Goal: Information Seeking & Learning: Find specific fact

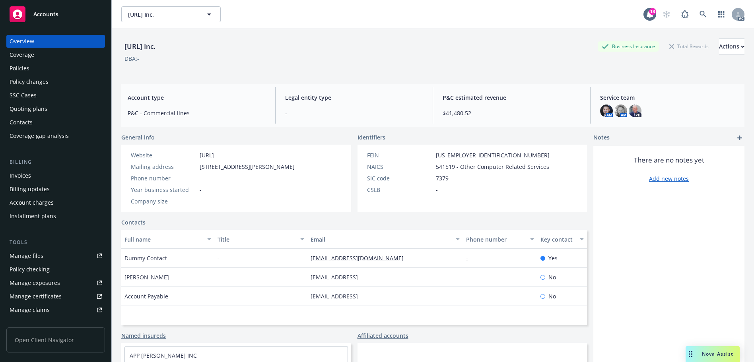
click at [56, 67] on div "Policies" at bounding box center [56, 68] width 92 height 13
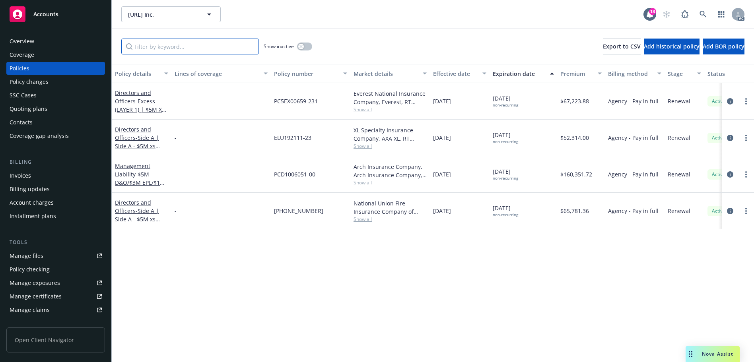
click at [159, 49] on input "Filter by keyword..." at bounding box center [190, 47] width 138 height 16
paste input "FRCANA44026"
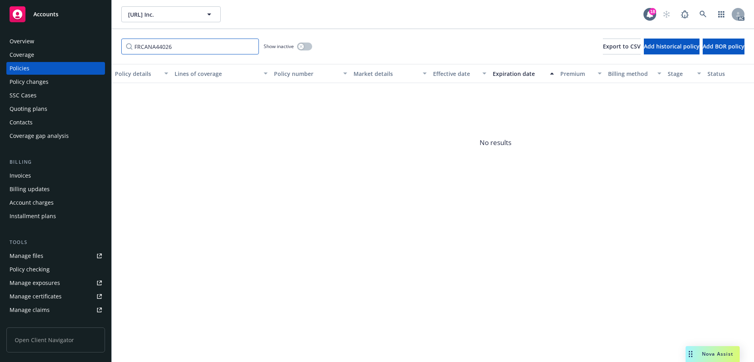
type input "FRCANA44026"
click at [312, 44] on div "FRCANA44026 Show inactive Export to CSV Add historical policy Add BOR policy" at bounding box center [433, 46] width 642 height 35
click at [307, 45] on button "button" at bounding box center [304, 47] width 15 height 8
click at [54, 82] on div "Policy changes" at bounding box center [56, 82] width 92 height 13
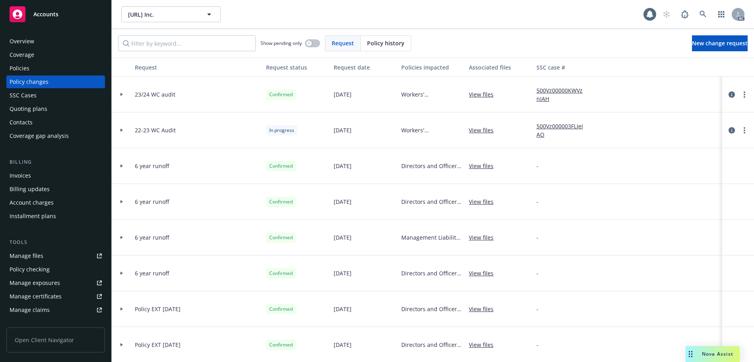
drag, startPoint x: 398, startPoint y: 43, endPoint x: 393, endPoint y: 43, distance: 4.8
click at [393, 43] on span "Policy history" at bounding box center [385, 43] width 37 height 8
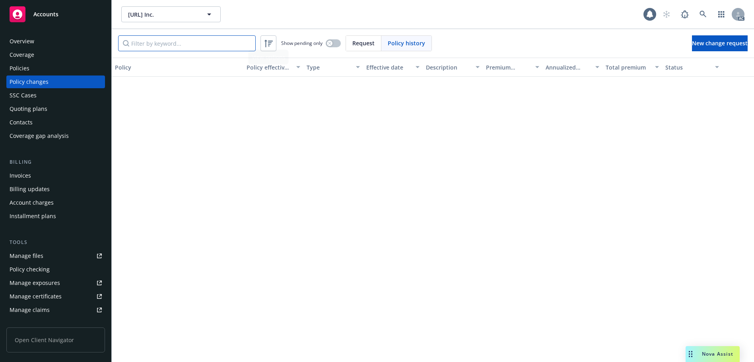
click at [214, 50] on input "Filter by keyword..." at bounding box center [187, 43] width 138 height 16
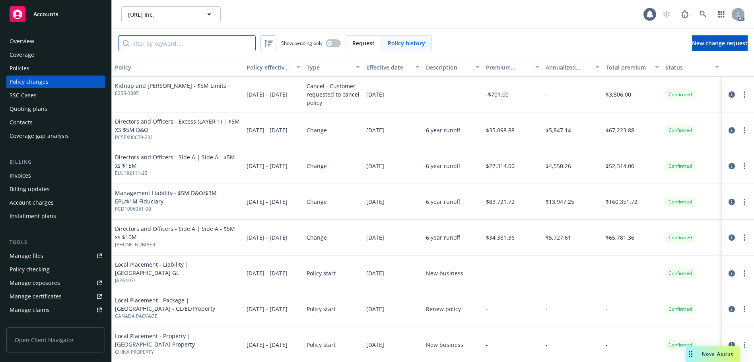
paste input "FRCANA44026"
type input "FRCANA44026"
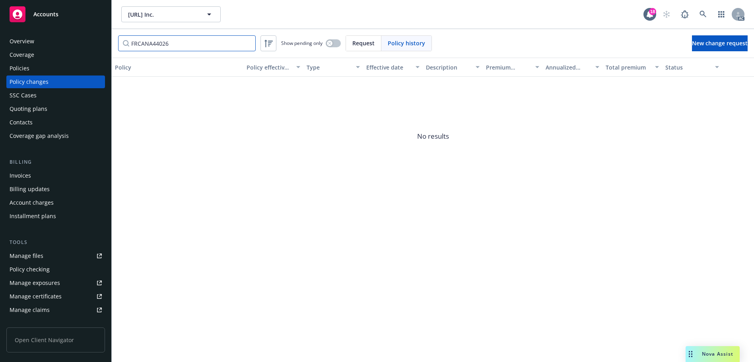
click at [247, 43] on input "FRCANA44026" at bounding box center [187, 43] width 138 height 16
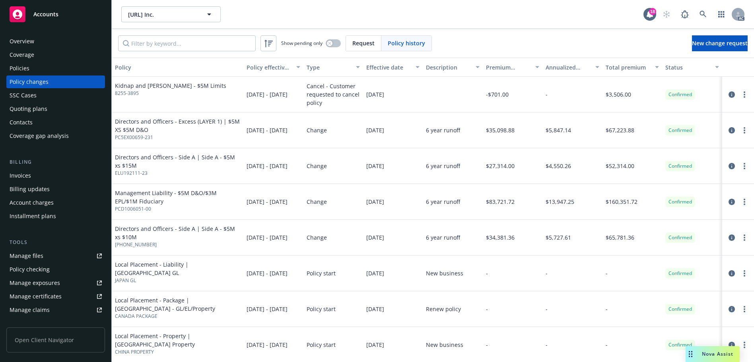
click at [66, 45] on div "Overview" at bounding box center [56, 41] width 92 height 13
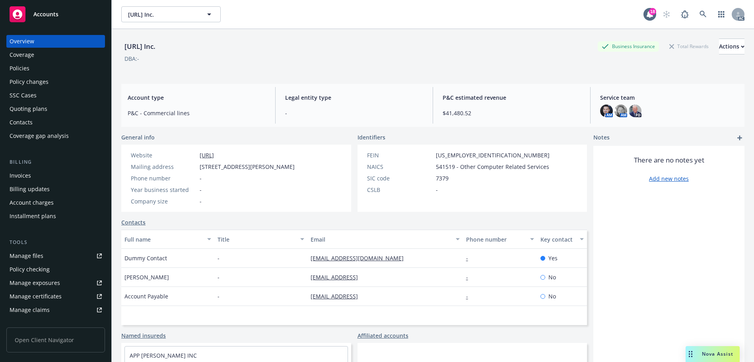
scroll to position [156, 0]
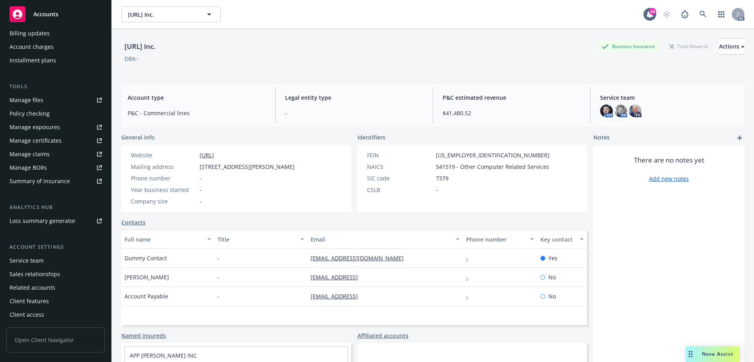
click at [38, 259] on div "Service team" at bounding box center [27, 260] width 34 height 13
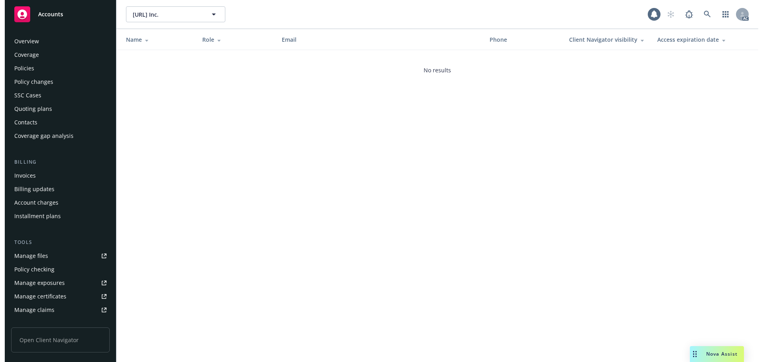
scroll to position [156, 0]
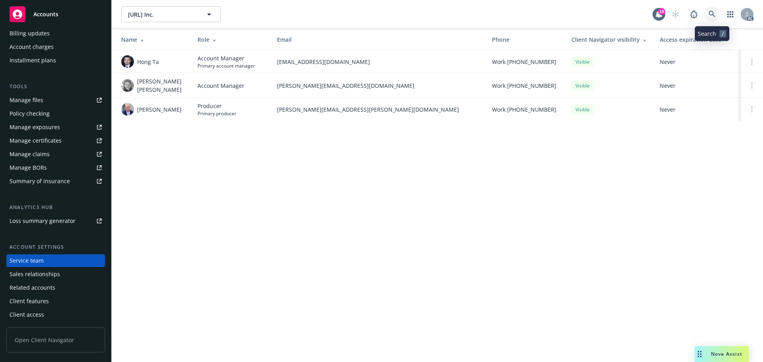
click at [720, 11] on span at bounding box center [712, 14] width 16 height 16
click at [714, 11] on icon at bounding box center [712, 14] width 7 height 7
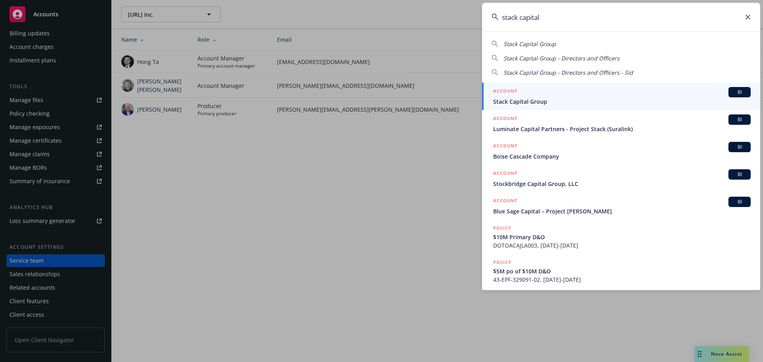
type input "stack capital"
click at [532, 98] on span "Stack Capital Group" at bounding box center [622, 101] width 258 height 8
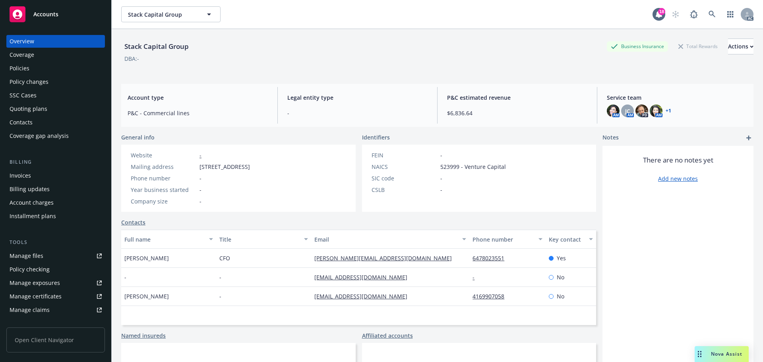
click at [47, 71] on div "Policies" at bounding box center [56, 68] width 92 height 13
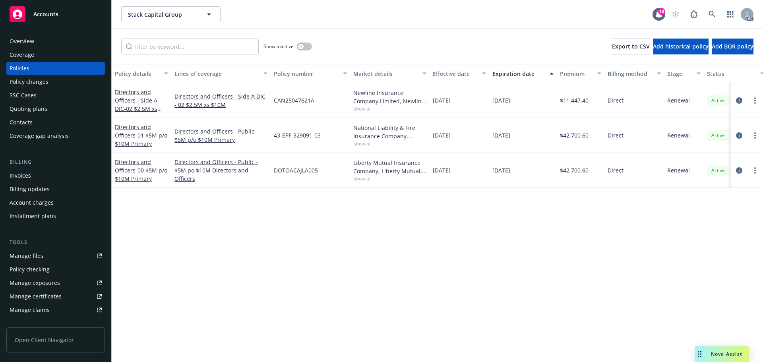
click at [52, 78] on div "Policy changes" at bounding box center [56, 82] width 92 height 13
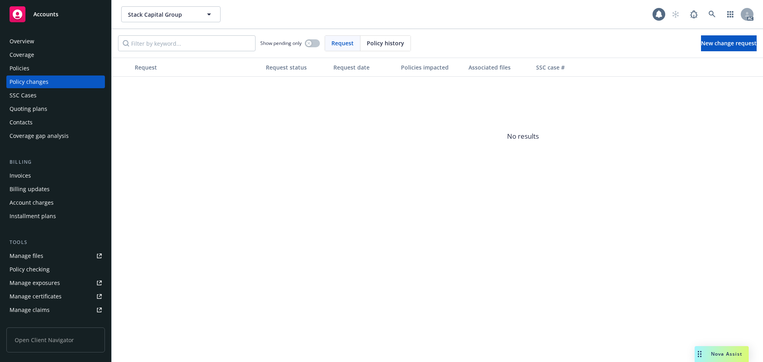
click at [378, 43] on span "Policy history" at bounding box center [385, 43] width 37 height 8
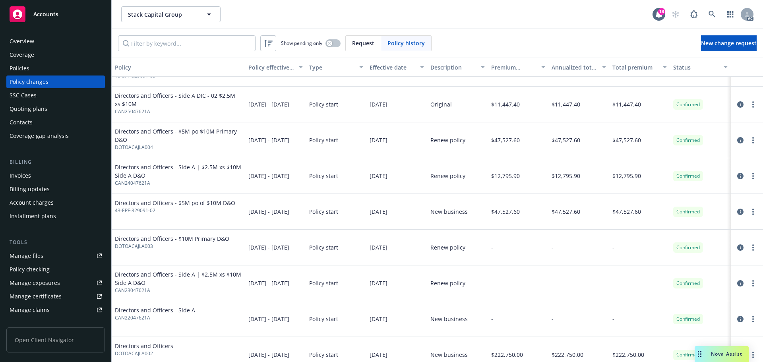
scroll to position [72, 0]
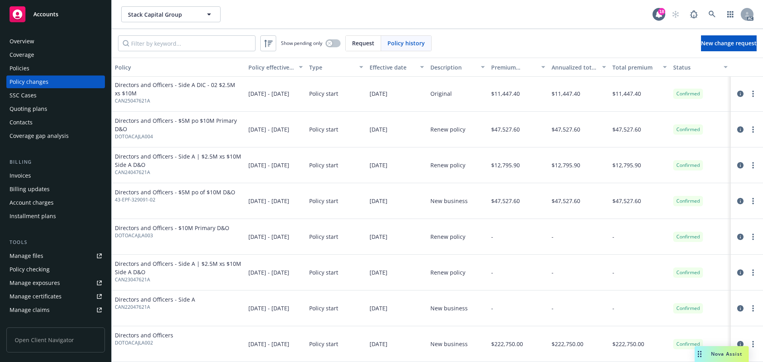
click at [53, 37] on div "Overview" at bounding box center [56, 41] width 92 height 13
